Goal: Book appointment/travel/reservation

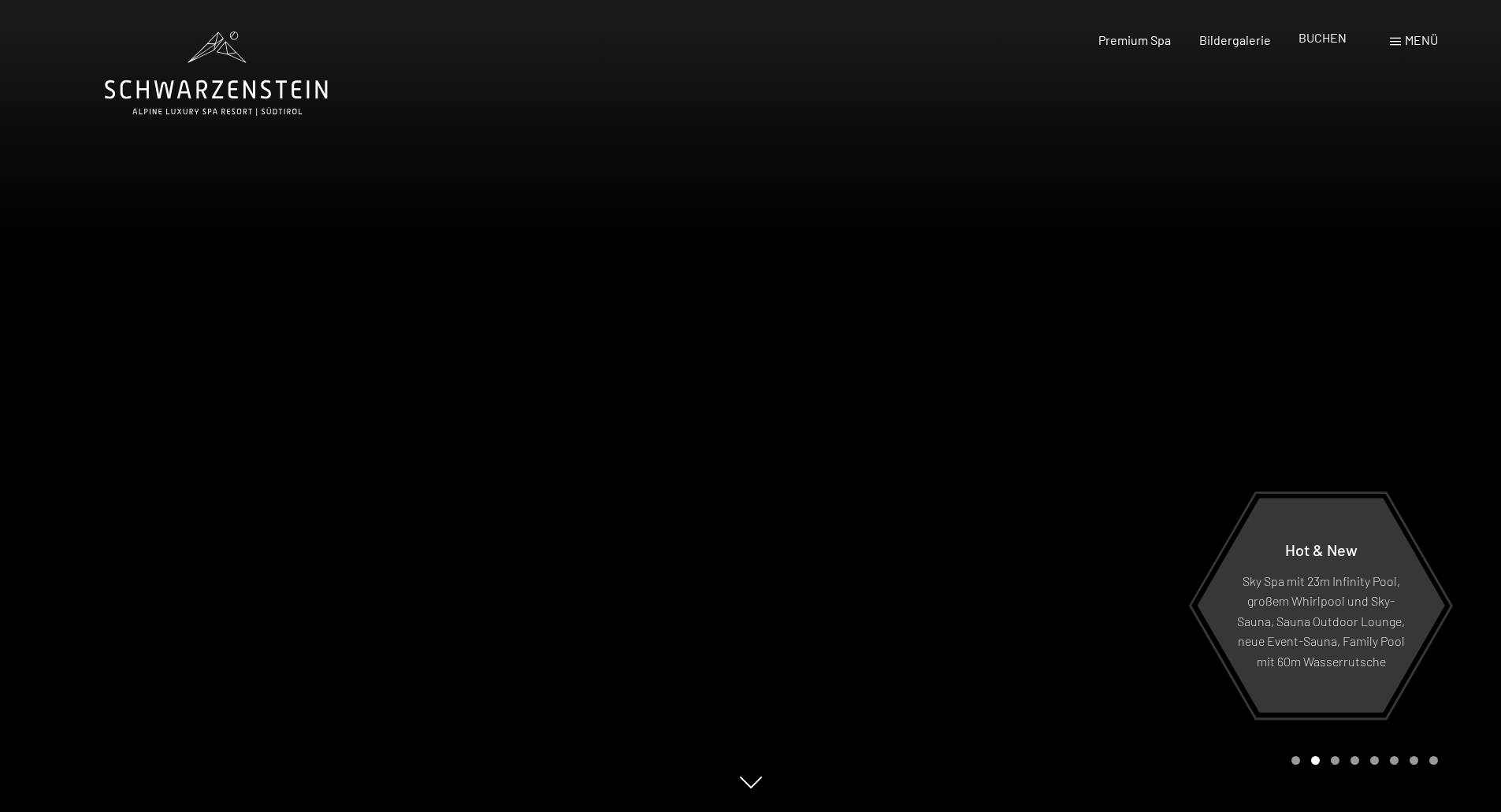
click at [1325, 40] on span "BUCHEN" at bounding box center [1322, 37] width 48 height 15
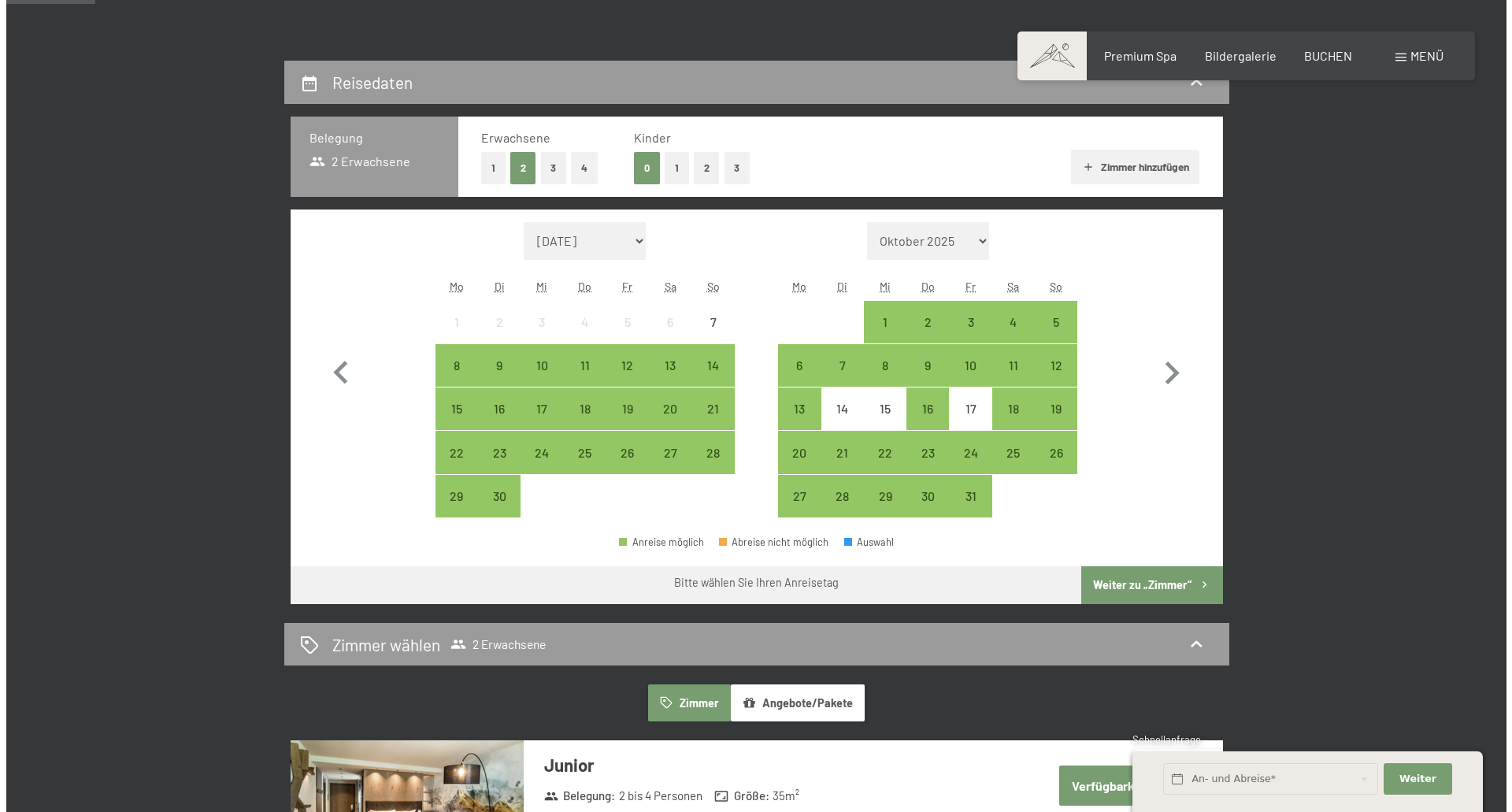
scroll to position [79, 0]
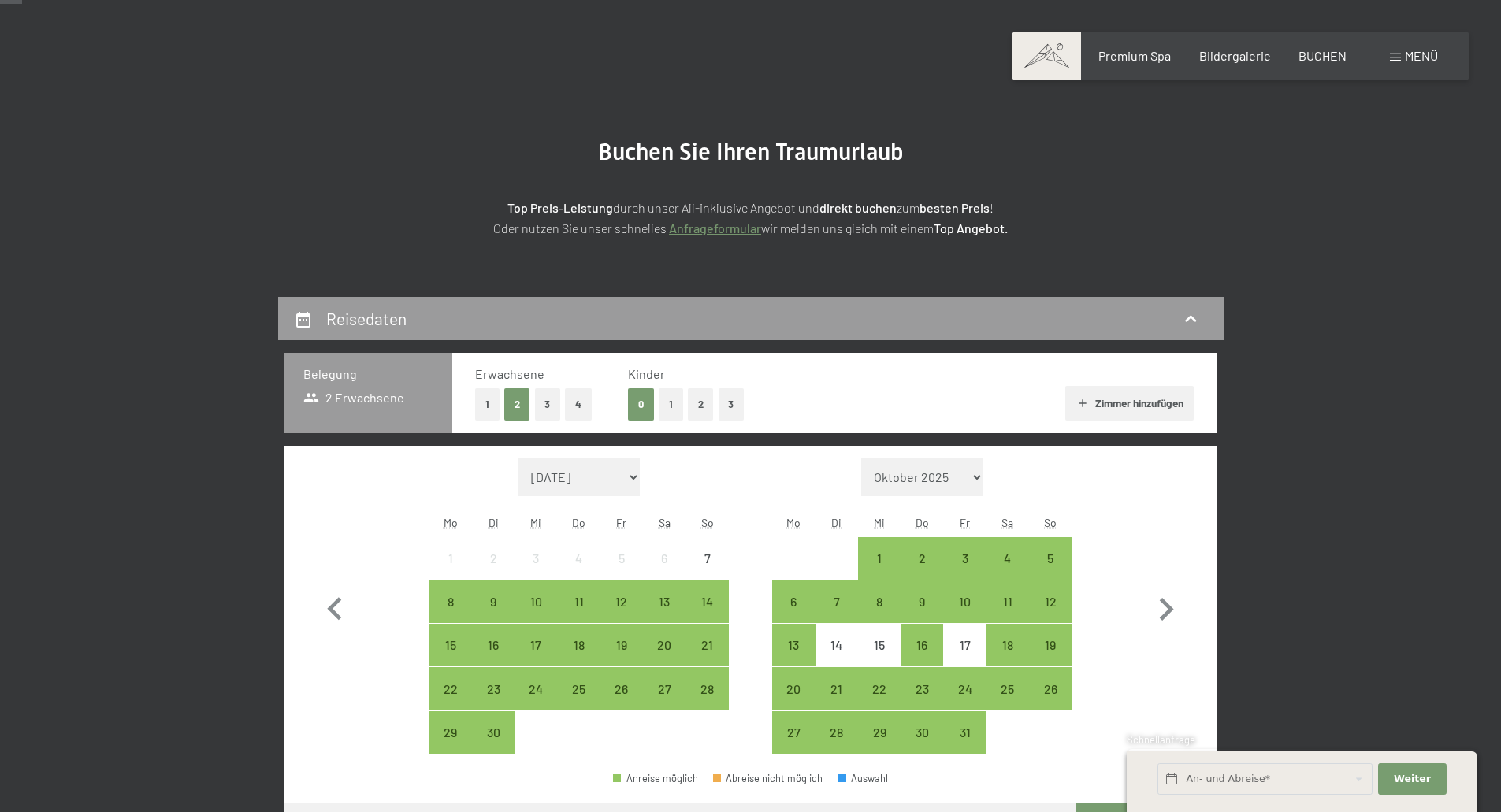
click at [1417, 50] on span "Menü" at bounding box center [1421, 55] width 33 height 15
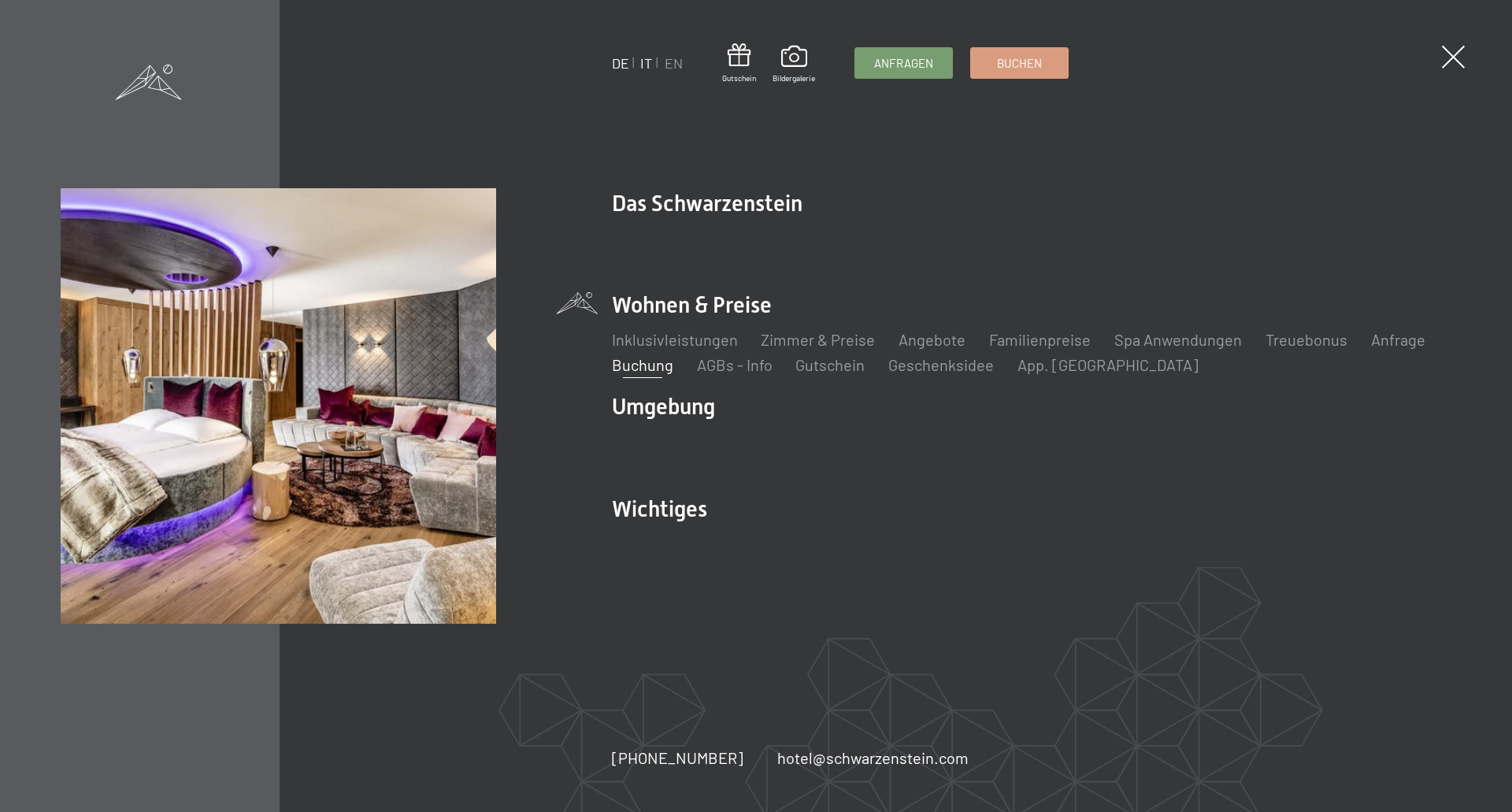
click at [645, 63] on link "IT" at bounding box center [645, 63] width 11 height 18
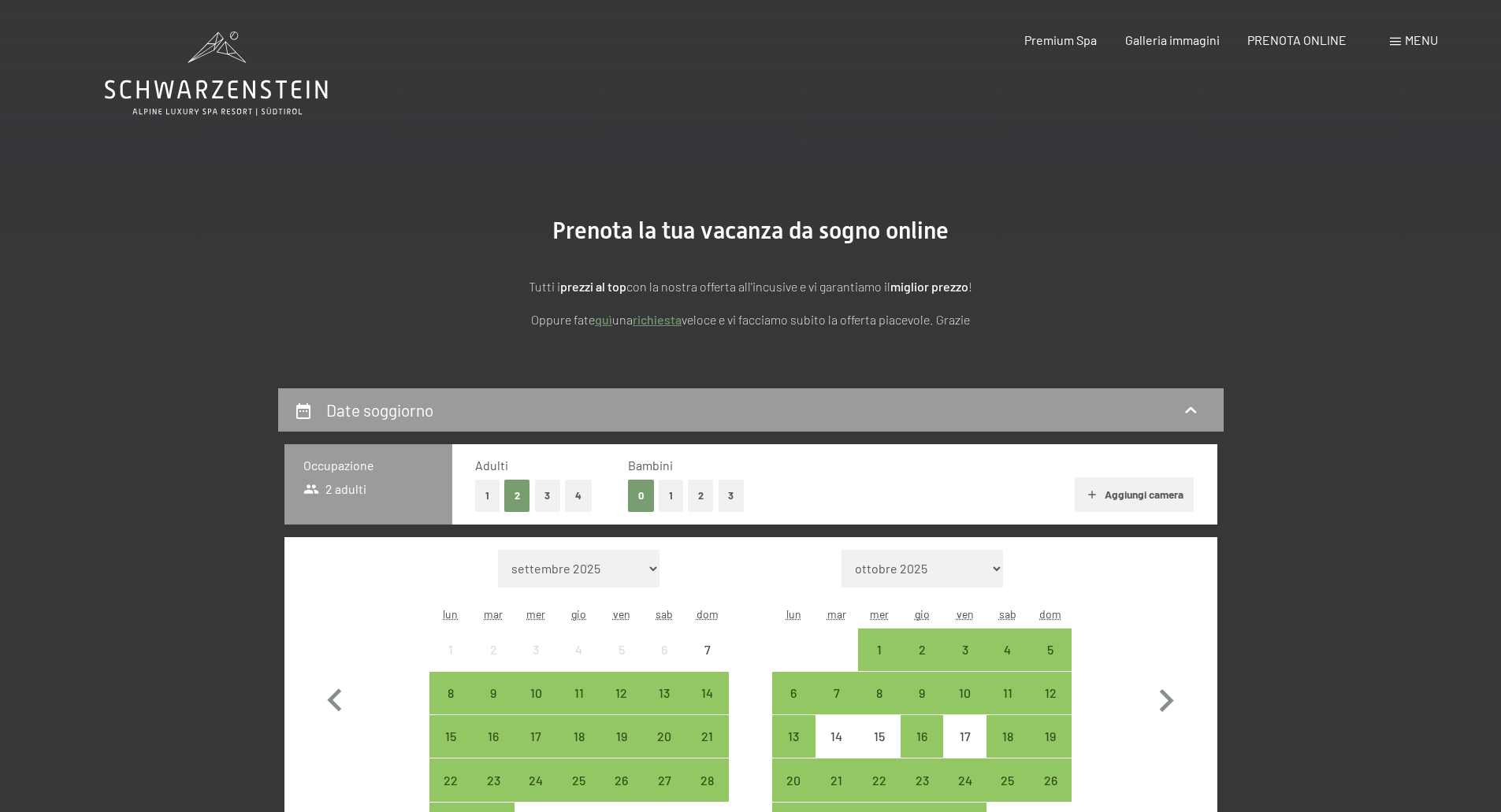
scroll to position [157, 0]
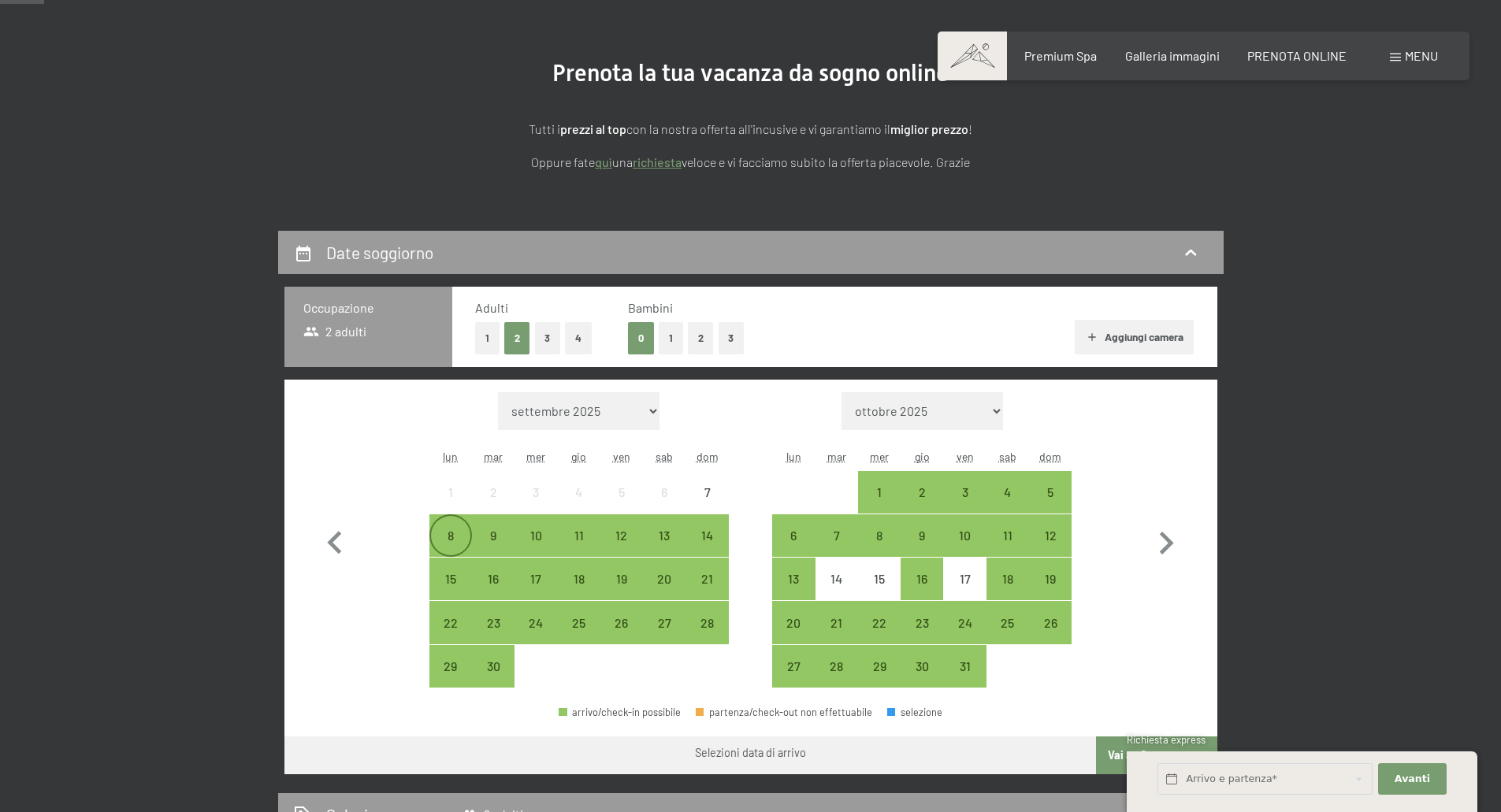
click at [443, 538] on div "8" at bounding box center [450, 548] width 40 height 40
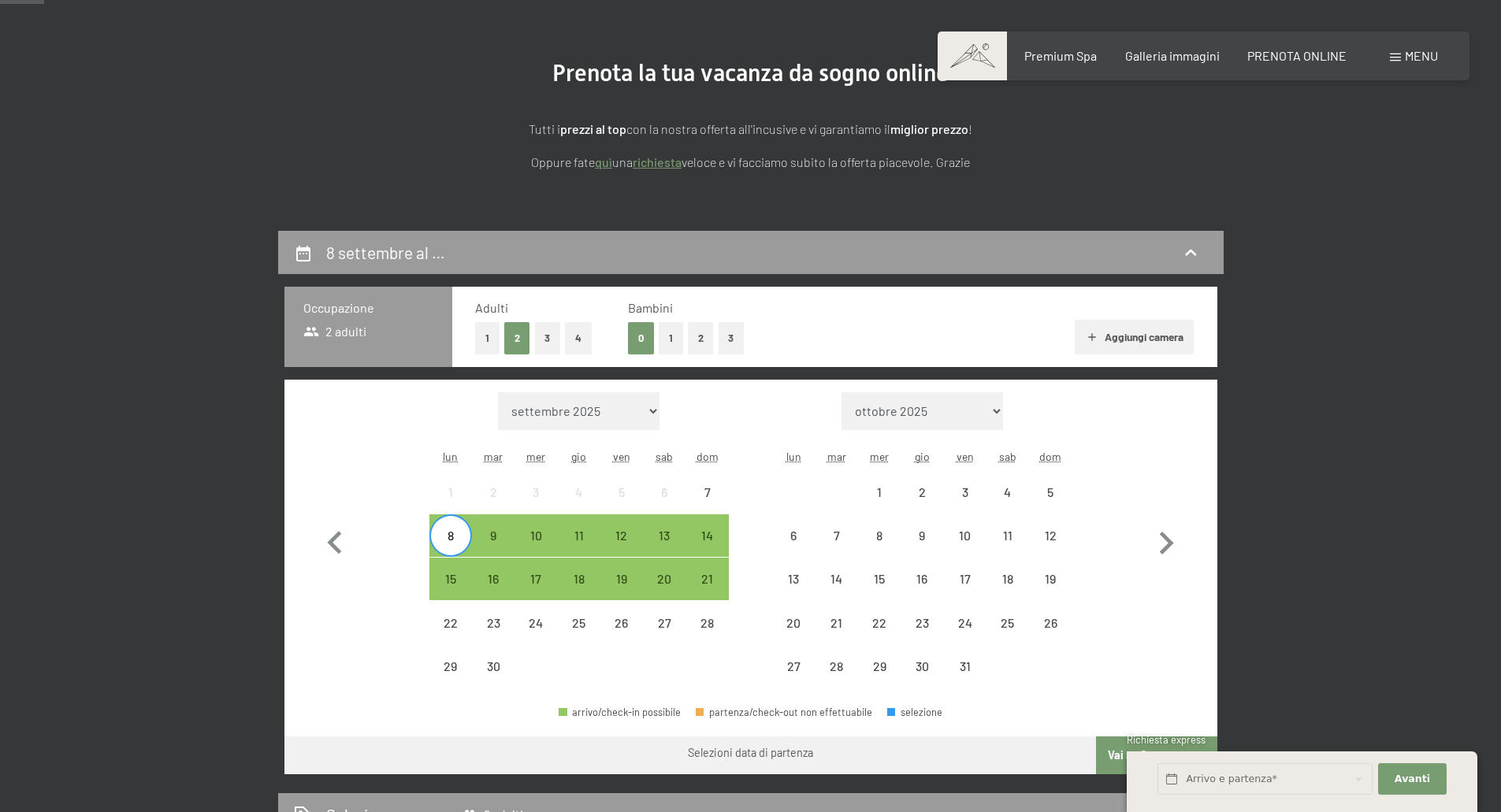
click at [626, 537] on div "12" at bounding box center [621, 548] width 40 height 40
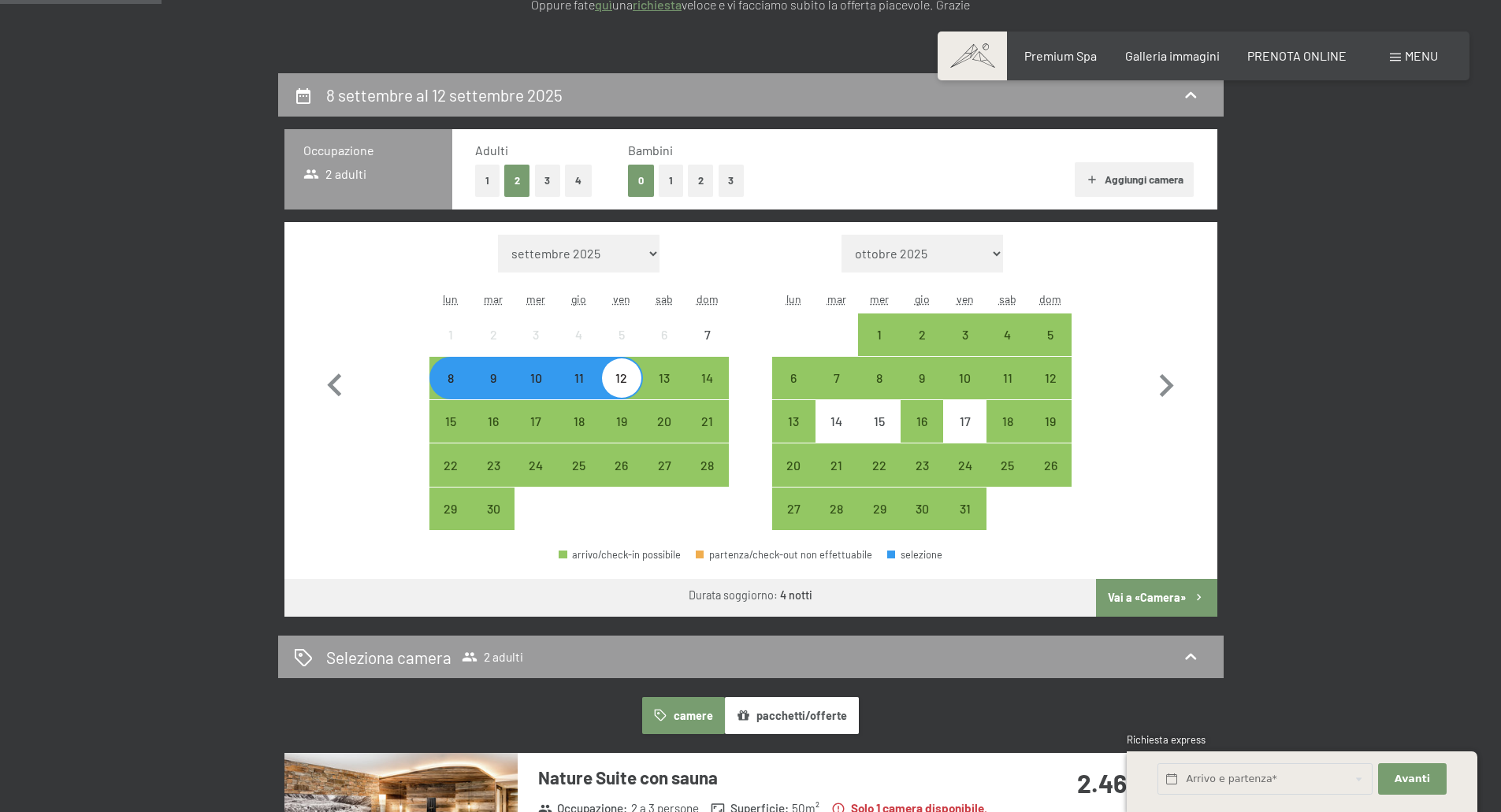
scroll to position [394, 0]
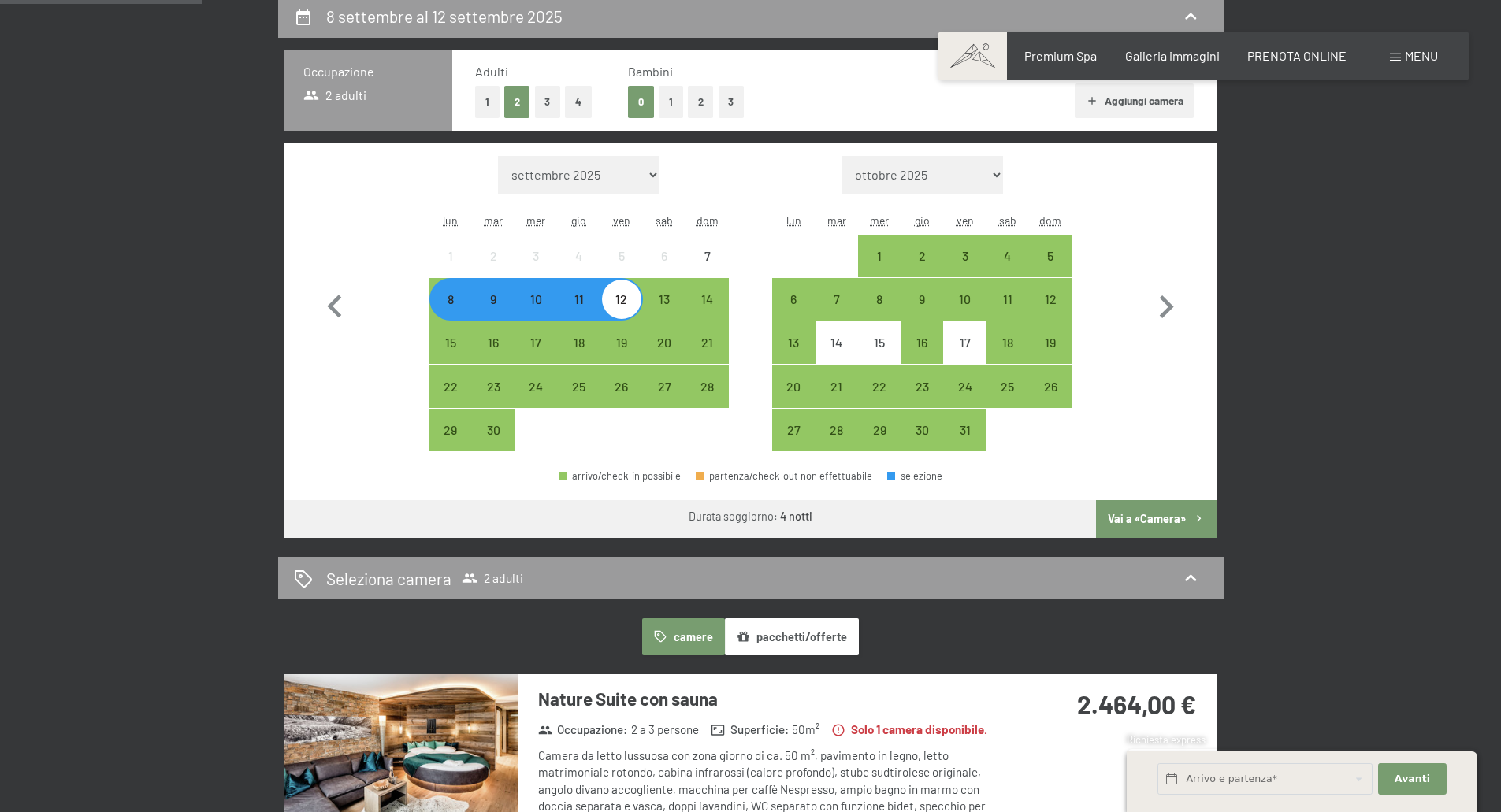
click at [1160, 511] on button "Vai a «Camera»" at bounding box center [1155, 518] width 120 height 38
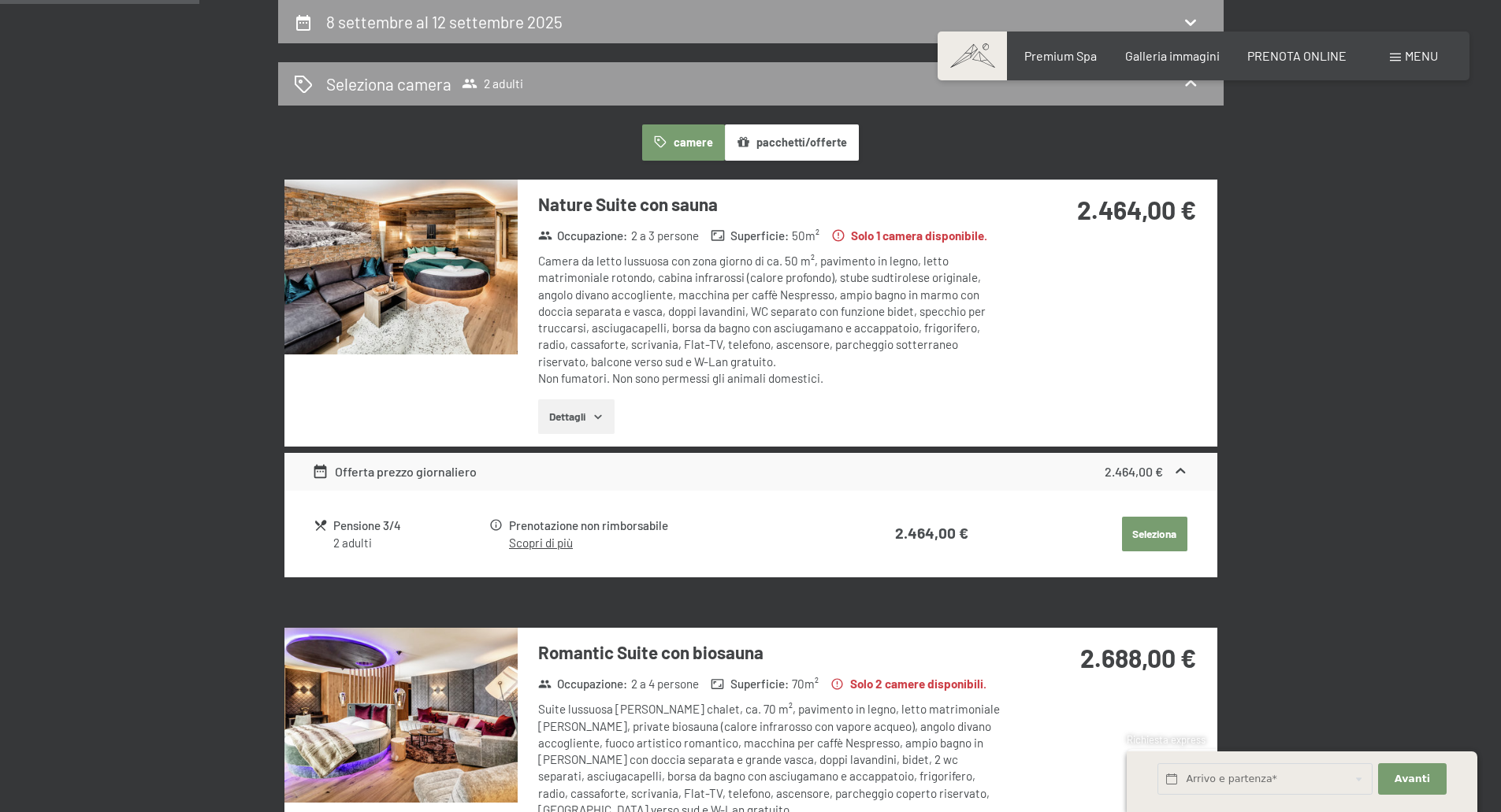
scroll to position [309, 0]
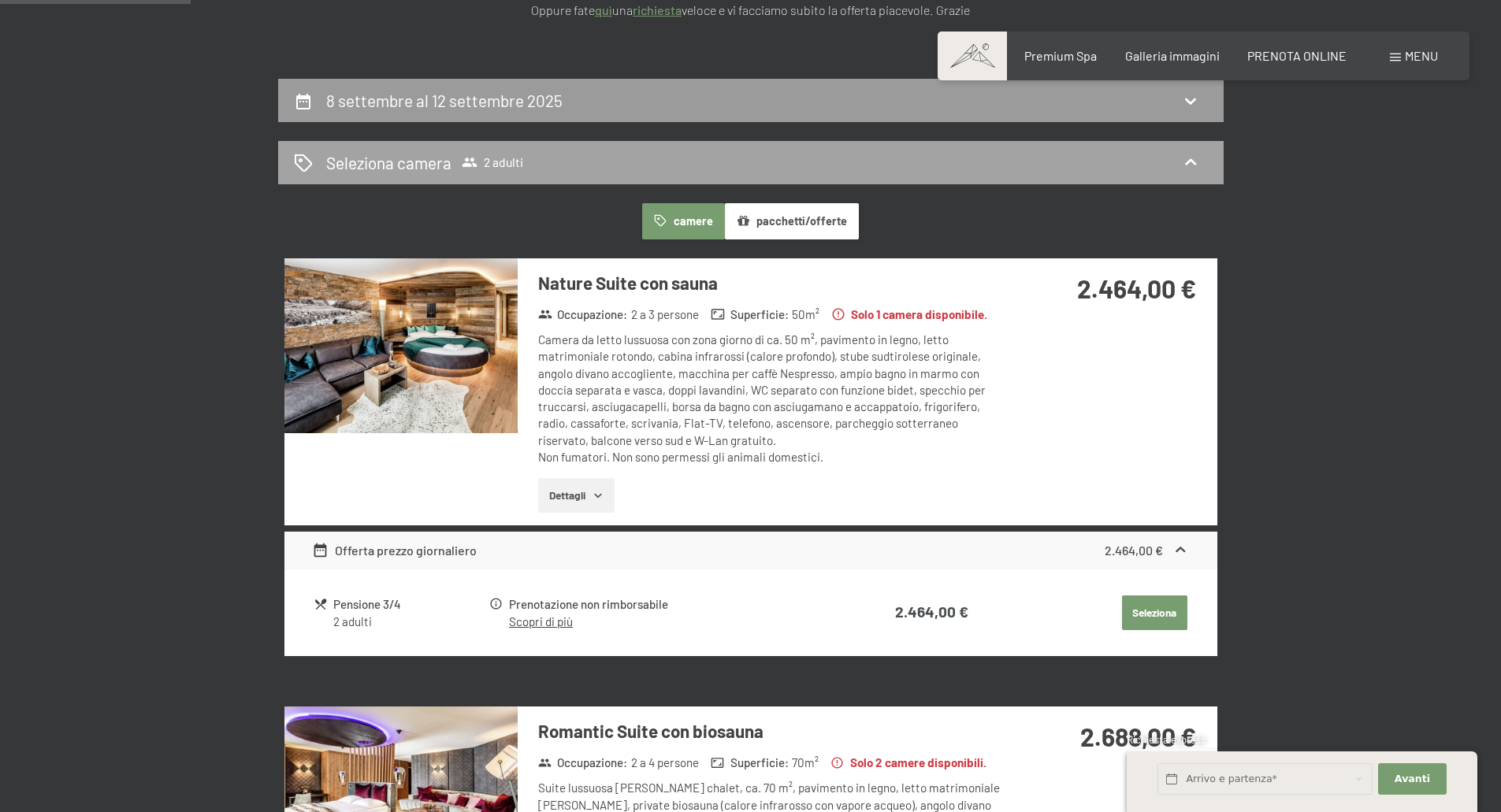
click at [1185, 162] on icon at bounding box center [1191, 163] width 19 height 19
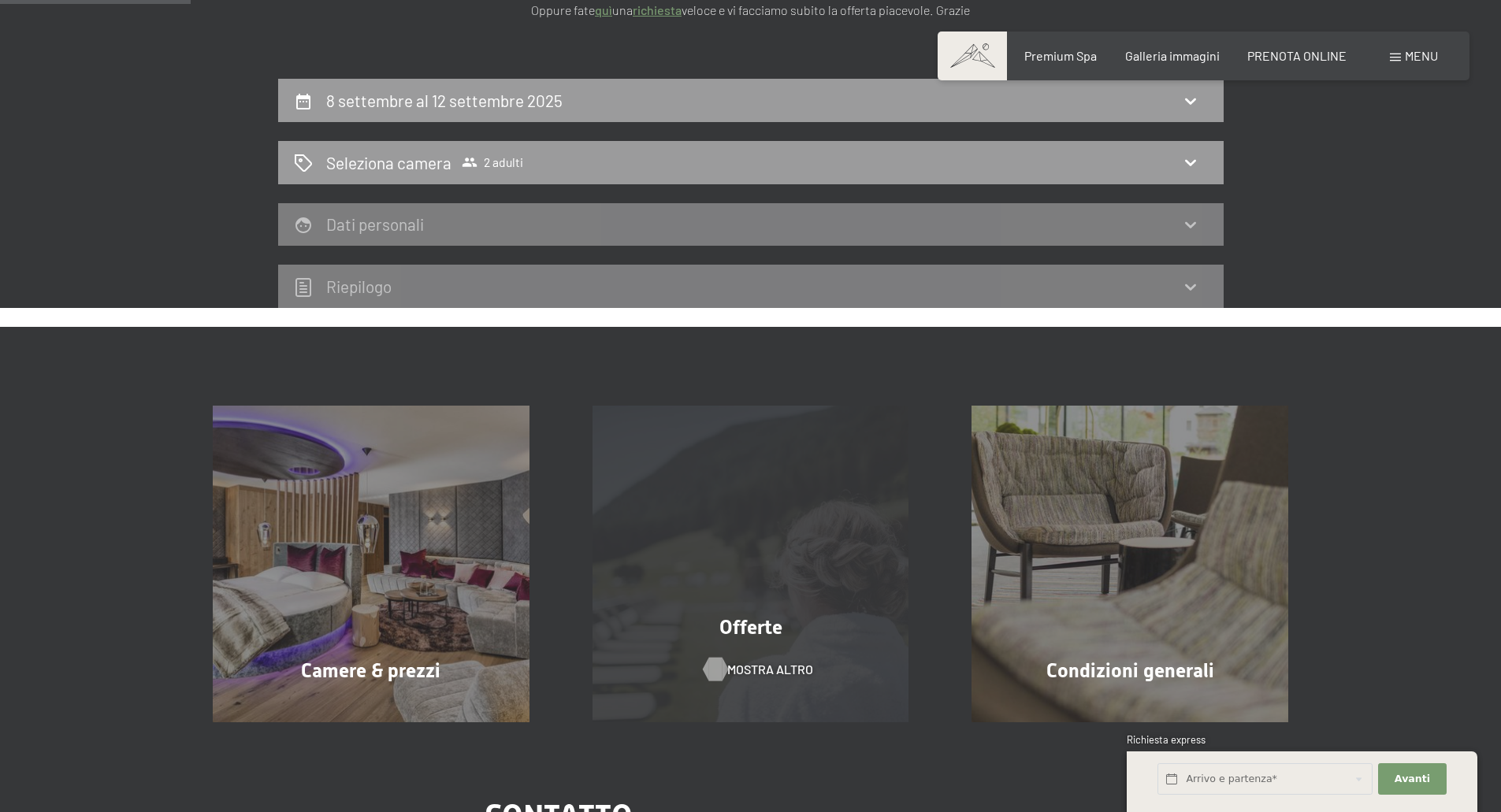
click at [758, 665] on span "mostra altro" at bounding box center [770, 670] width 86 height 18
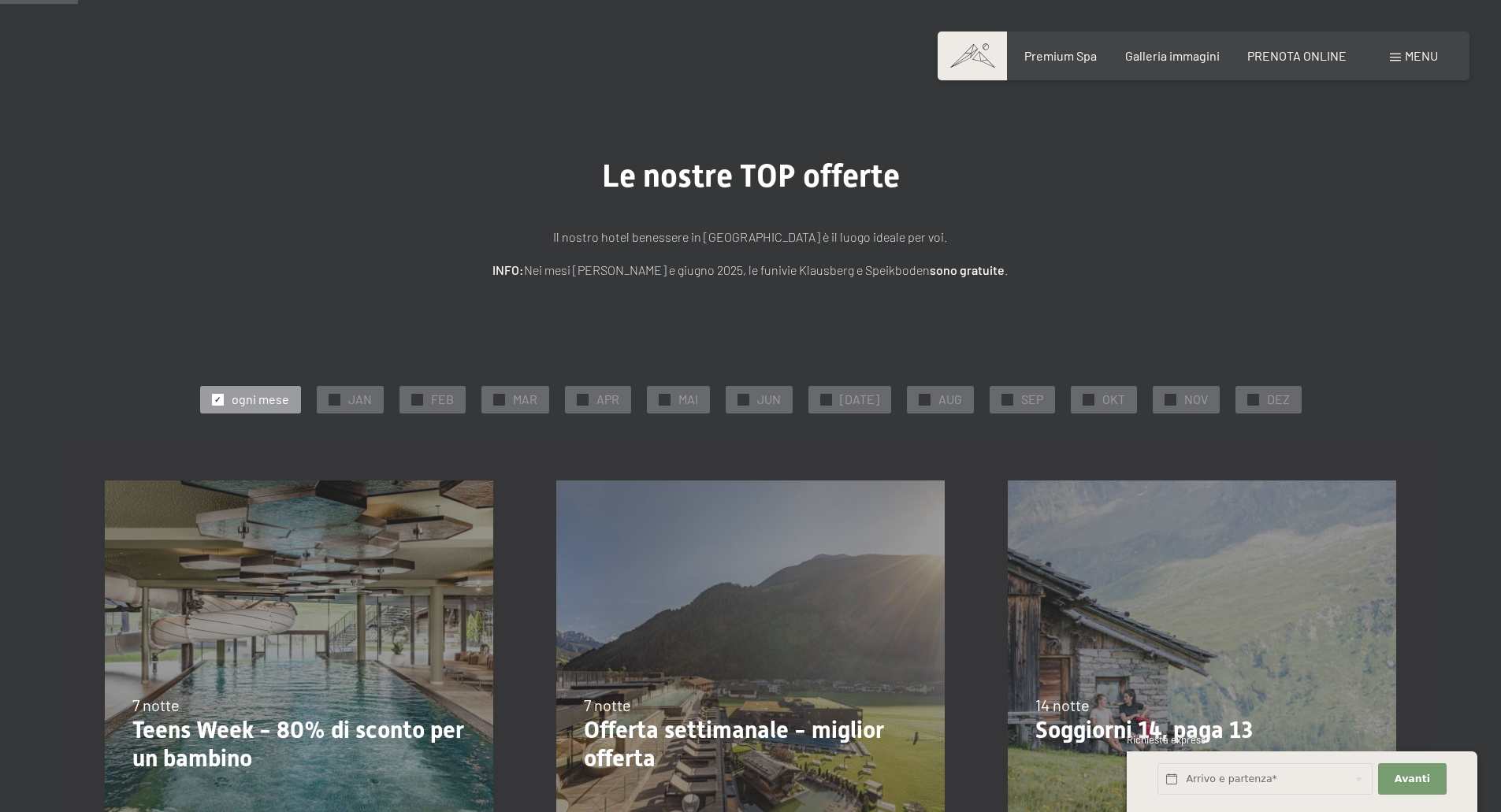
scroll to position [236, 0]
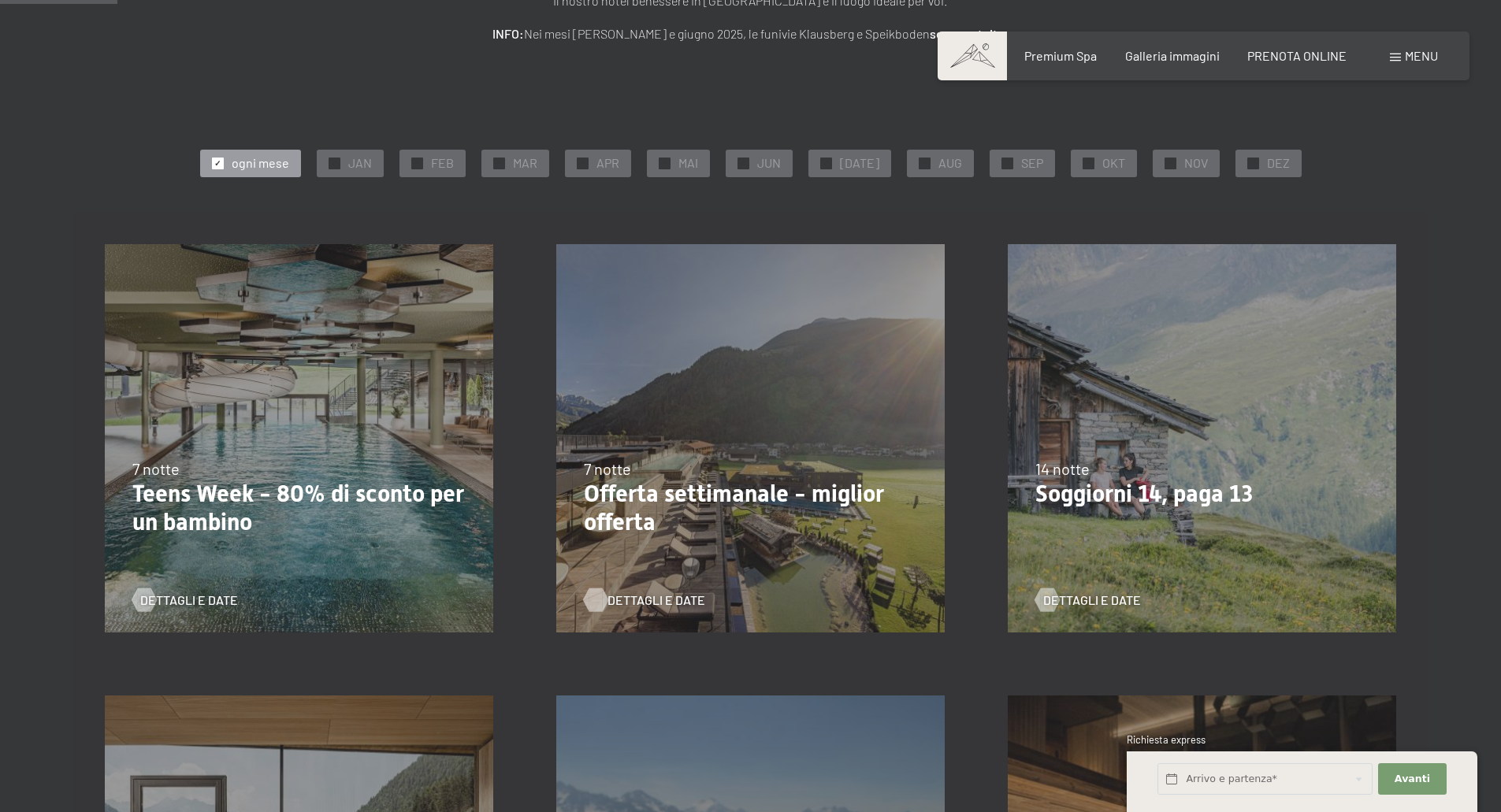
click at [648, 594] on span "Dettagli e Date" at bounding box center [656, 600] width 98 height 18
